Goal: Transaction & Acquisition: Download file/media

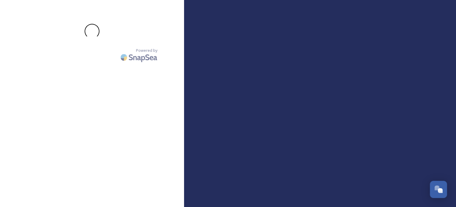
scroll to position [1212, 0]
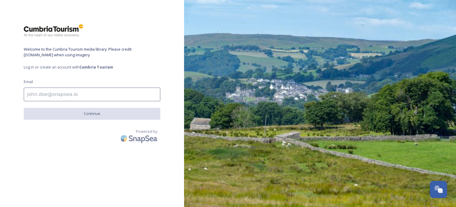
click at [63, 94] on input at bounding box center [92, 94] width 137 height 14
type input "[EMAIL_ADDRESS][DOMAIN_NAME]"
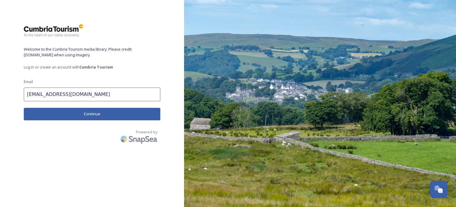
click at [87, 114] on button "Continue" at bounding box center [92, 114] width 137 height 12
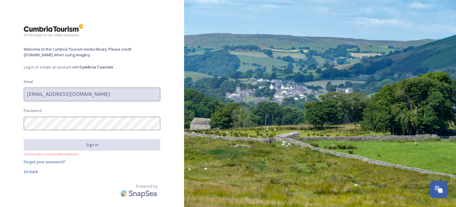
click at [73, 185] on div "Powered by" at bounding box center [92, 191] width 137 height 17
click at [31, 172] on span "Go back" at bounding box center [31, 170] width 14 height 5
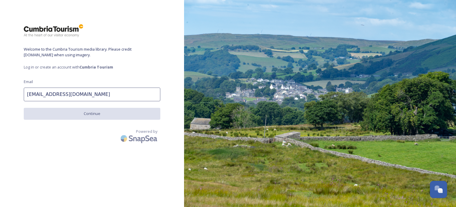
click at [107, 107] on div "Welcome to the Cumbria Tourism media library. Please credit visitlakedistrict.c…" at bounding box center [92, 103] width 184 height 159
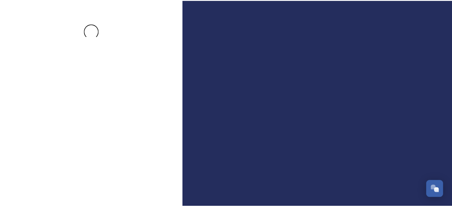
scroll to position [1212, 0]
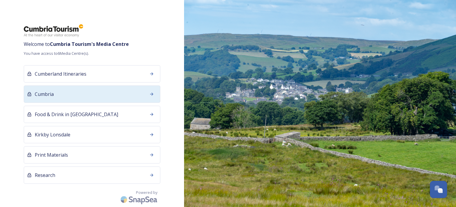
click at [44, 91] on span "Cumbria" at bounding box center [44, 93] width 19 height 7
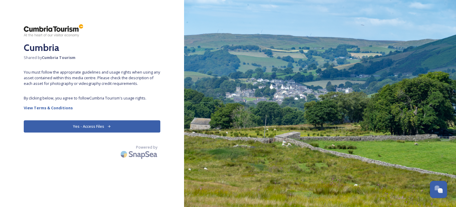
click at [66, 116] on div "Cumbria Shared by Cumbria Tourism You must follow the appropriate guidelines an…" at bounding box center [92, 103] width 184 height 159
click at [66, 126] on button "Yes - Access Files" at bounding box center [92, 126] width 137 height 12
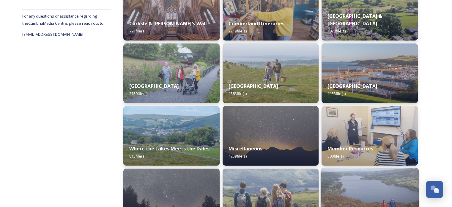
scroll to position [203, 0]
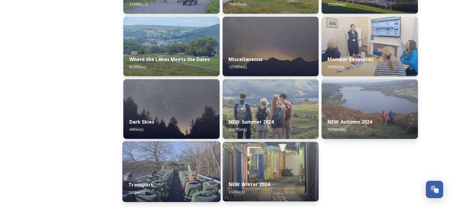
click at [163, 182] on div "Transport 288 file(s)" at bounding box center [171, 187] width 98 height 27
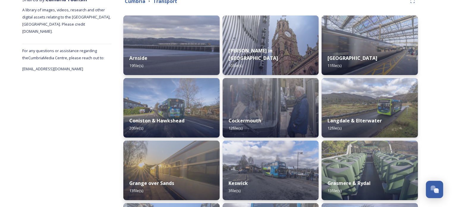
scroll to position [80, 0]
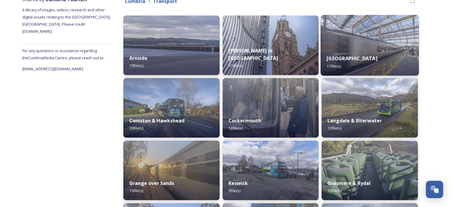
click at [336, 57] on strong "[GEOGRAPHIC_DATA]" at bounding box center [352, 58] width 51 height 7
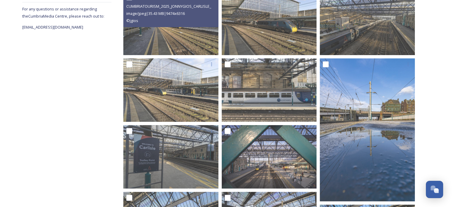
scroll to position [126, 0]
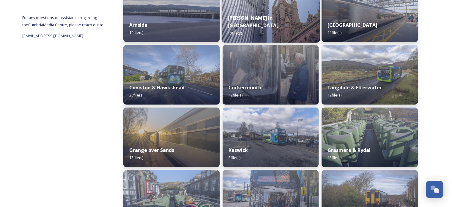
scroll to position [119, 0]
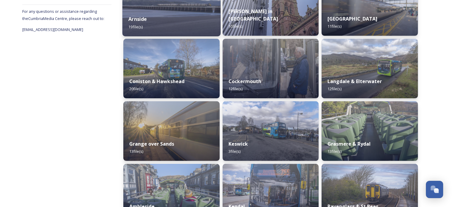
click at [149, 20] on div "Arnside 19 file(s)" at bounding box center [171, 22] width 98 height 27
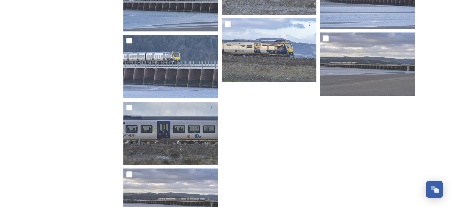
scroll to position [525, 0]
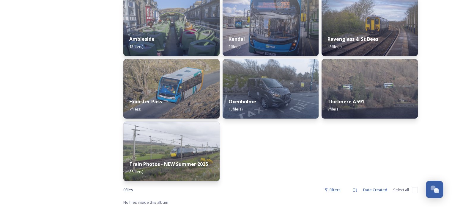
scroll to position [288, 0]
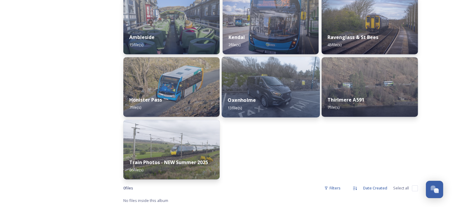
click at [256, 103] on div "Oxenholme 13 file(s)" at bounding box center [270, 103] width 98 height 27
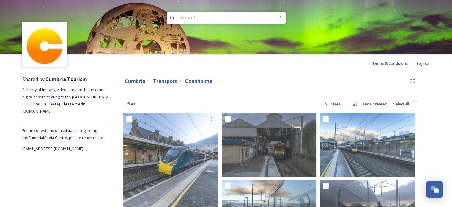
click at [140, 79] on strong "Cumbria" at bounding box center [135, 81] width 21 height 7
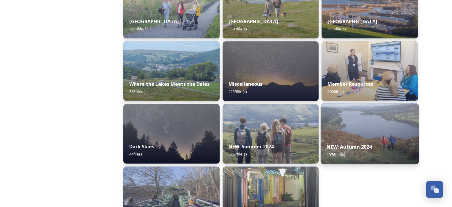
scroll to position [203, 0]
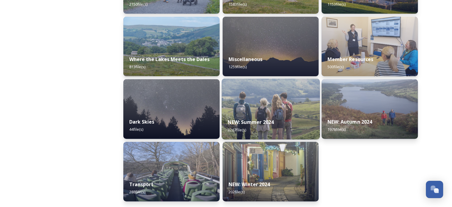
click at [260, 118] on div "NEW: Summer 2024 3267 file(s)" at bounding box center [270, 125] width 98 height 27
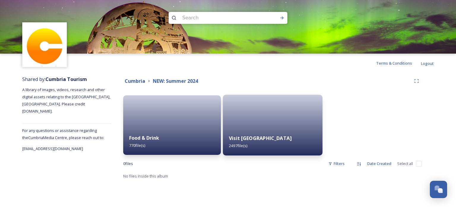
click at [259, 147] on div "Visit [GEOGRAPHIC_DATA] 2497 file(s)" at bounding box center [273, 141] width 100 height 27
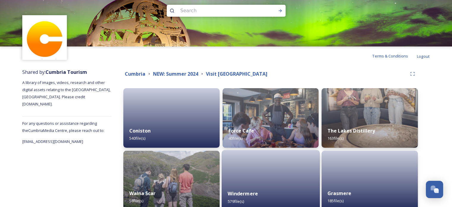
scroll to position [100, 0]
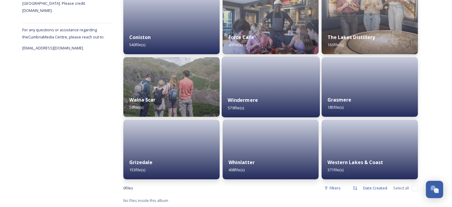
click at [247, 106] on div "Windermere 579 file(s)" at bounding box center [270, 103] width 98 height 27
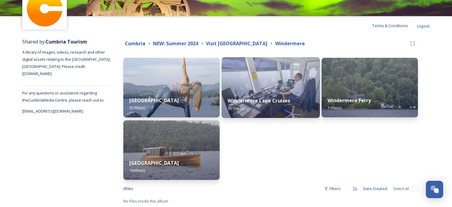
scroll to position [38, 0]
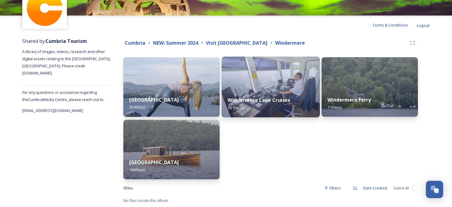
click at [235, 93] on div "Windermere Lake Cruises 151 file(s)" at bounding box center [270, 103] width 98 height 27
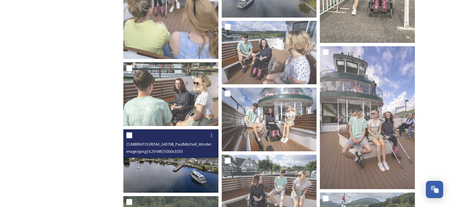
click at [176, 167] on img at bounding box center [170, 160] width 95 height 63
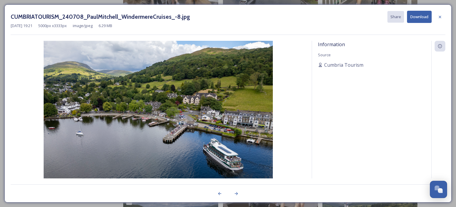
click at [423, 12] on button "Download" at bounding box center [419, 17] width 25 height 12
click at [427, 18] on button "Download" at bounding box center [419, 17] width 25 height 12
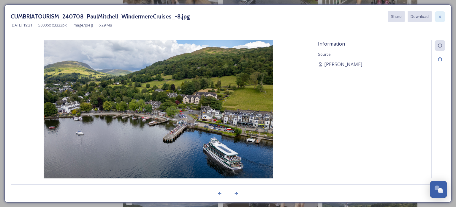
click at [435, 15] on div at bounding box center [440, 16] width 11 height 11
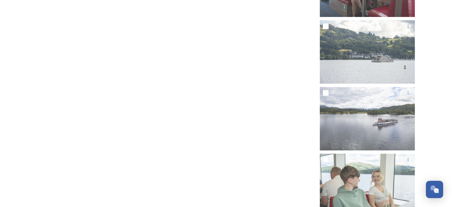
scroll to position [4358, 0]
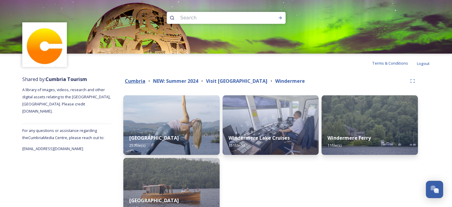
click at [131, 80] on strong "Cumbria" at bounding box center [135, 81] width 21 height 7
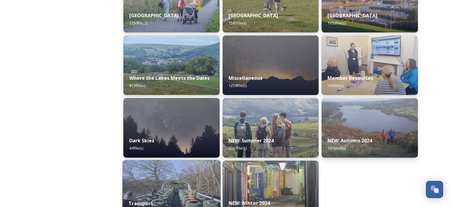
scroll to position [203, 0]
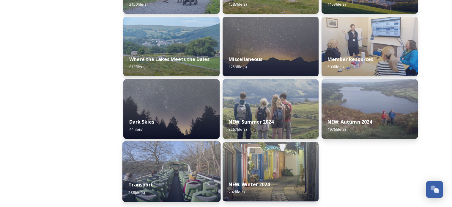
click at [149, 181] on strong "Transport" at bounding box center [140, 184] width 25 height 7
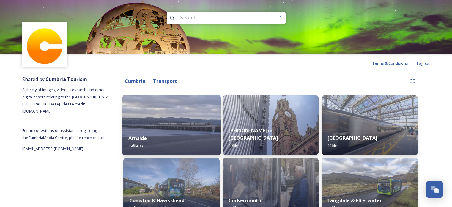
click at [169, 149] on div "Arnside 19 file(s)" at bounding box center [171, 141] width 98 height 27
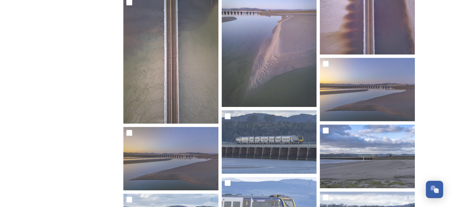
scroll to position [327, 0]
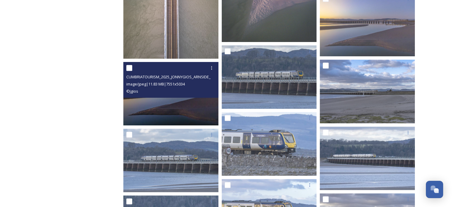
click at [129, 69] on input "checkbox" at bounding box center [129, 68] width 6 height 6
checkbox input "true"
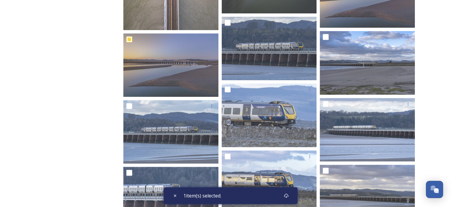
scroll to position [474, 0]
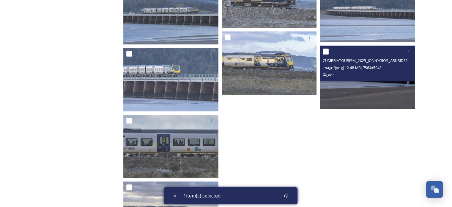
click at [326, 52] on input "checkbox" at bounding box center [326, 51] width 6 height 6
checkbox input "true"
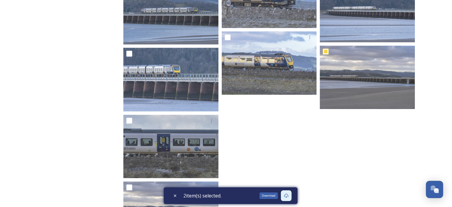
click at [289, 197] on icon at bounding box center [286, 195] width 5 height 5
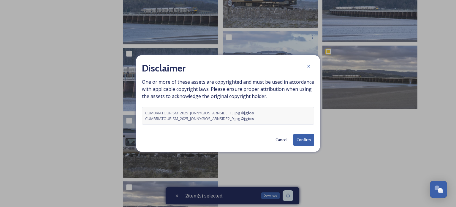
click at [305, 139] on button "Confirm" at bounding box center [304, 139] width 21 height 12
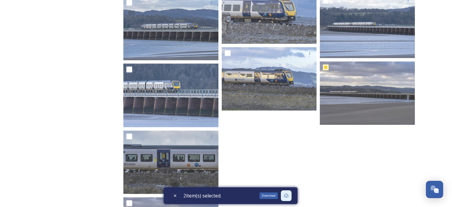
scroll to position [445, 0]
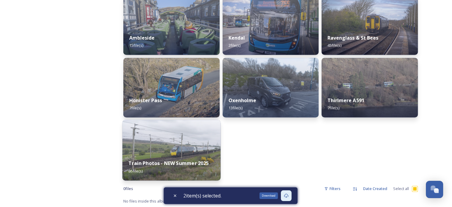
scroll to position [288, 0]
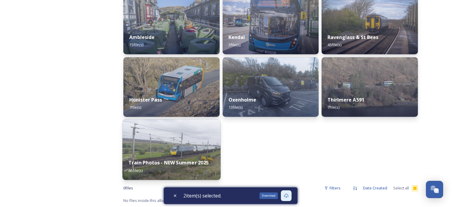
click at [170, 156] on div "Train Photos - NEW Summer 2025 86 file(s)" at bounding box center [171, 165] width 98 height 27
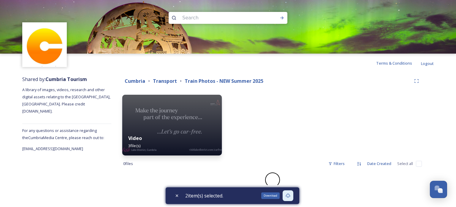
checkbox input "false"
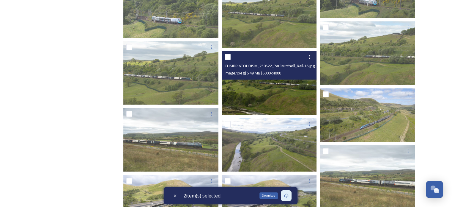
scroll to position [837, 0]
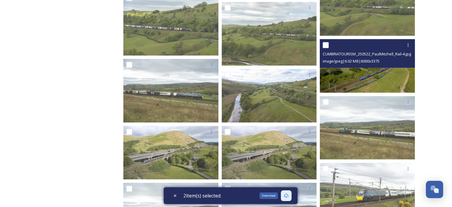
click at [326, 45] on input "checkbox" at bounding box center [326, 45] width 6 height 6
checkbox input "true"
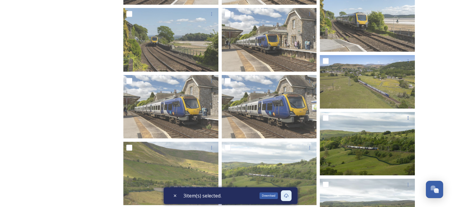
scroll to position [1653, 0]
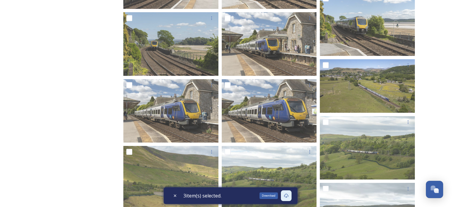
click at [289, 199] on div "Download" at bounding box center [286, 195] width 11 height 11
